Goal: Find specific page/section: Find specific page/section

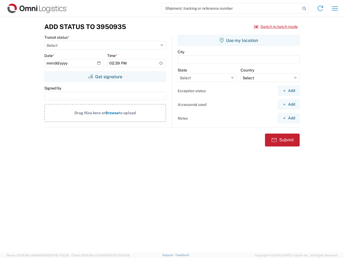
click at [231, 8] on input "search" at bounding box center [230, 8] width 139 height 10
click at [304, 9] on icon at bounding box center [304, 9] width 8 height 8
click at [320, 8] on icon at bounding box center [320, 8] width 9 height 9
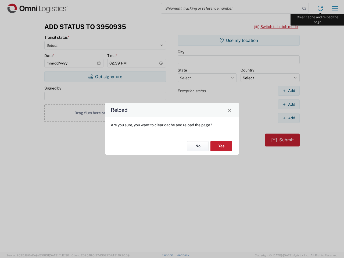
click at [335, 8] on div "Reload Are you sure, you want to clear cache and reload the page? No Yes" at bounding box center [172, 129] width 344 height 258
click at [276, 27] on div "Reload Are you sure, you want to clear cache and reload the page? No Yes" at bounding box center [172, 129] width 344 height 258
click at [105, 77] on div "Reload Are you sure, you want to clear cache and reload the page? No Yes" at bounding box center [172, 129] width 344 height 258
click at [239, 40] on div "Reload Are you sure, you want to clear cache and reload the page? No Yes" at bounding box center [172, 129] width 344 height 258
click at [288, 91] on div "Reload Are you sure, you want to clear cache and reload the page? No Yes" at bounding box center [172, 129] width 344 height 258
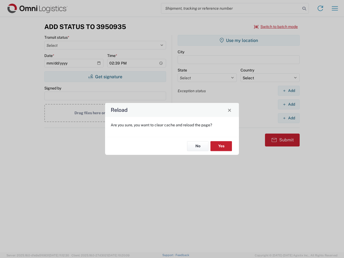
click at [288, 104] on div "Reload Are you sure, you want to clear cache and reload the page? No Yes" at bounding box center [172, 129] width 344 height 258
click at [288, 118] on div "Reload Are you sure, you want to clear cache and reload the page? No Yes" at bounding box center [172, 129] width 344 height 258
